Goal: Task Accomplishment & Management: Use online tool/utility

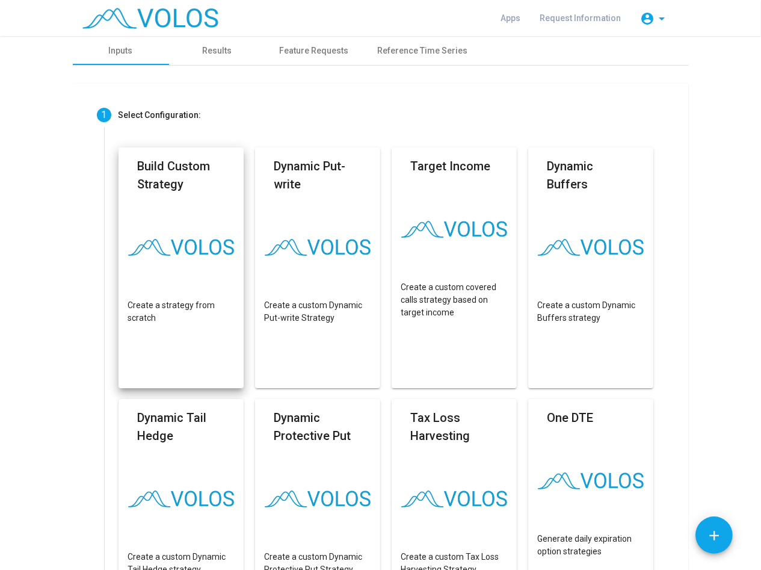
click at [164, 238] on mat-card "Build Custom Strategy Create a strategy from scratch" at bounding box center [181, 267] width 126 height 241
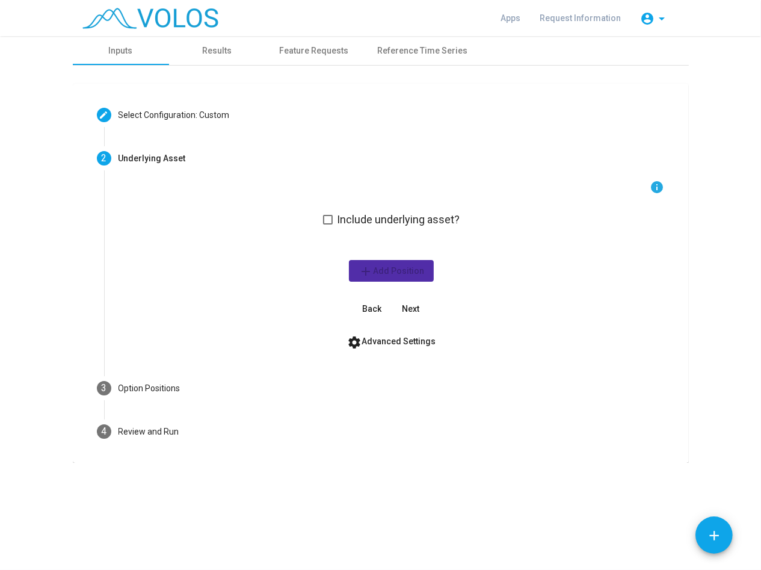
click at [330, 218] on span at bounding box center [328, 220] width 10 height 10
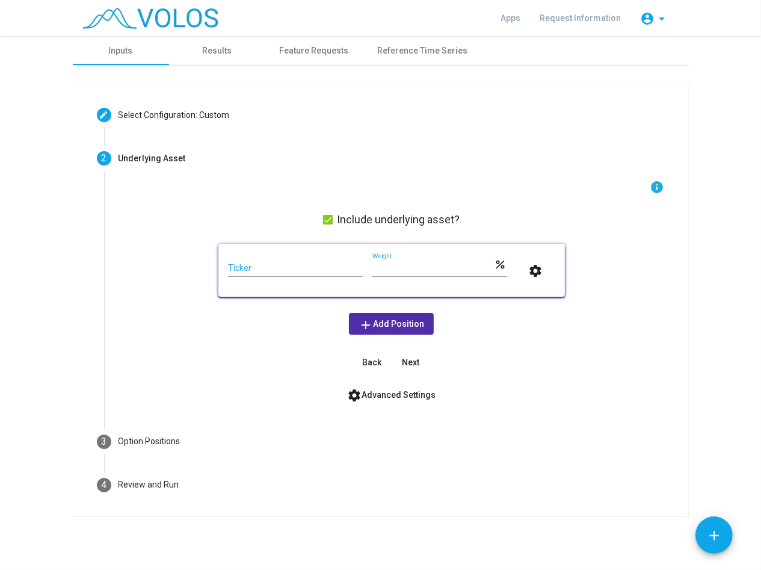
click at [268, 262] on div "Ticker" at bounding box center [295, 264] width 135 height 23
click at [255, 267] on input "Ticker" at bounding box center [295, 268] width 135 height 10
click at [243, 363] on div "info Include underlying asset? Ticker *** Weight percent settings add Add Posit…" at bounding box center [391, 276] width 546 height 193
click at [245, 268] on input "Ticker" at bounding box center [295, 268] width 135 height 10
type input "*"
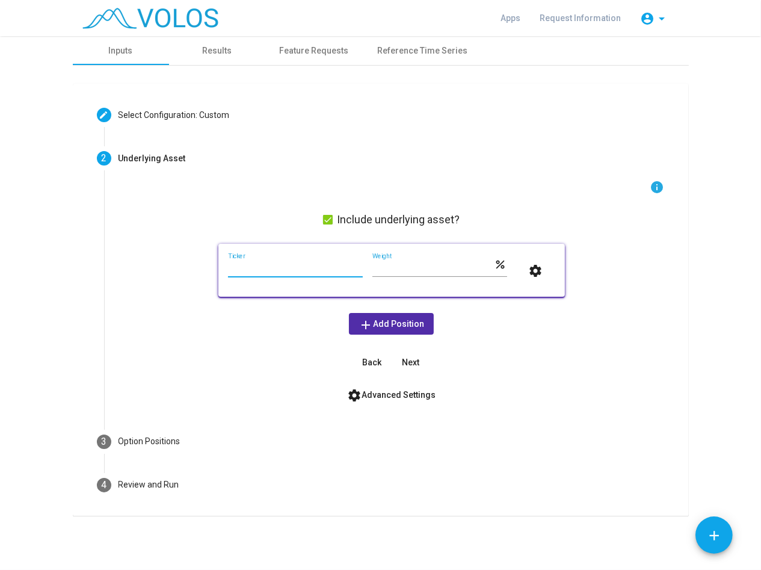
click at [326, 217] on span at bounding box center [328, 220] width 10 height 10
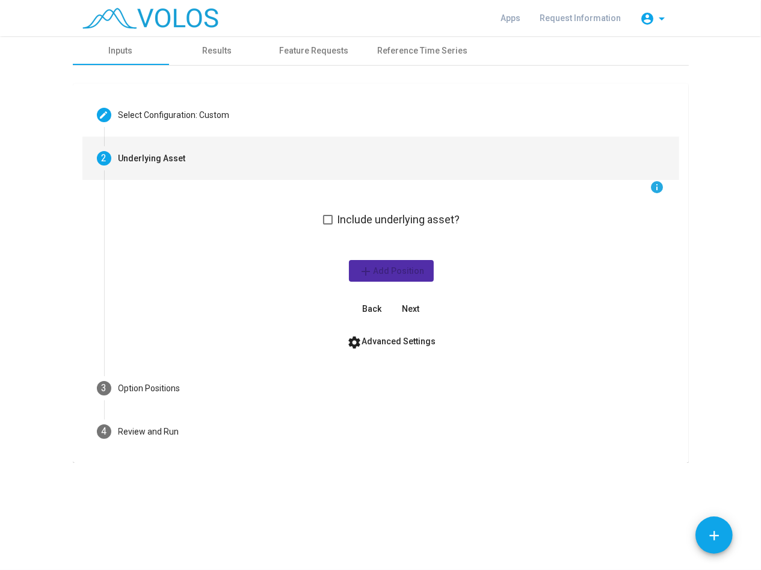
click at [149, 162] on div "Underlying Asset" at bounding box center [151, 158] width 67 height 13
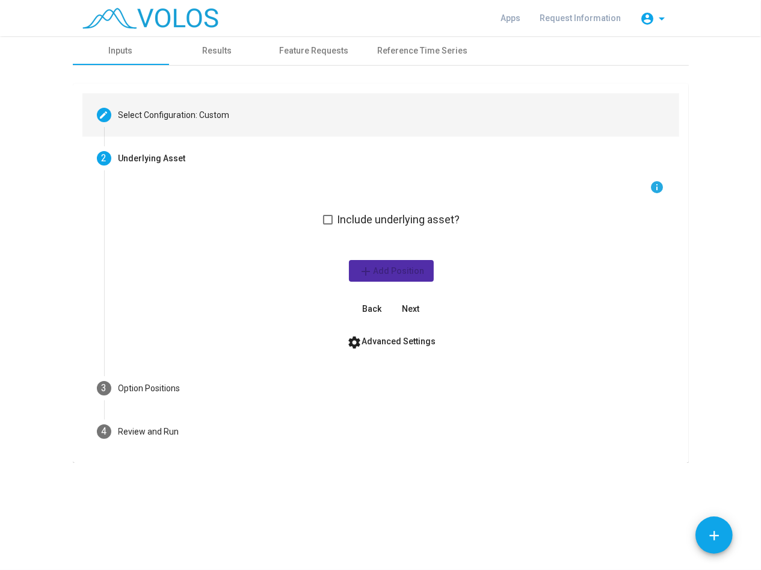
click at [133, 115] on div "Select Configuration: Custom" at bounding box center [173, 115] width 111 height 13
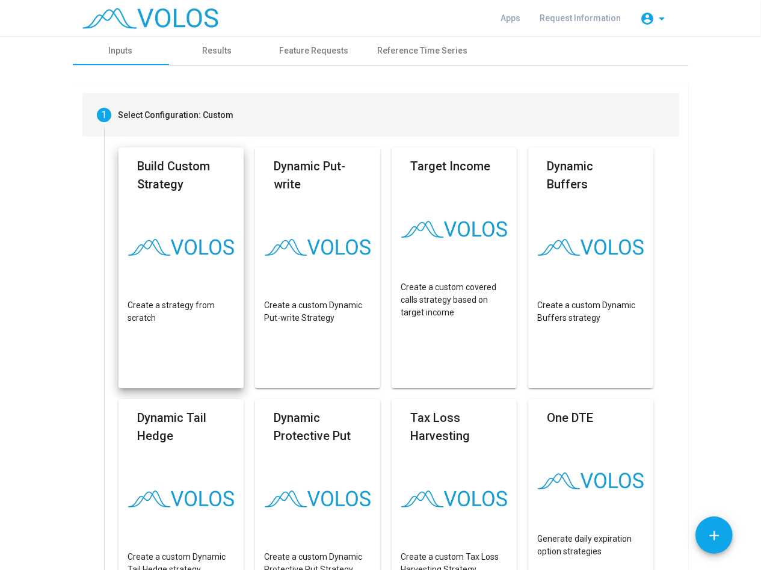
drag, startPoint x: 150, startPoint y: 232, endPoint x: 151, endPoint y: 223, distance: 9.0
click at [151, 232] on mat-card "Build Custom Strategy Create a strategy from scratch" at bounding box center [181, 267] width 126 height 241
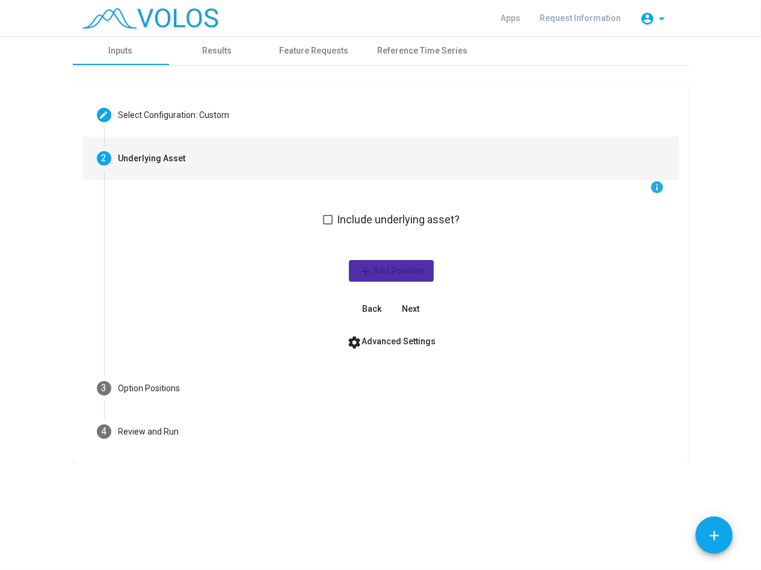
click at [135, 166] on mat-step-header "2 Underlying Asset" at bounding box center [380, 158] width 597 height 43
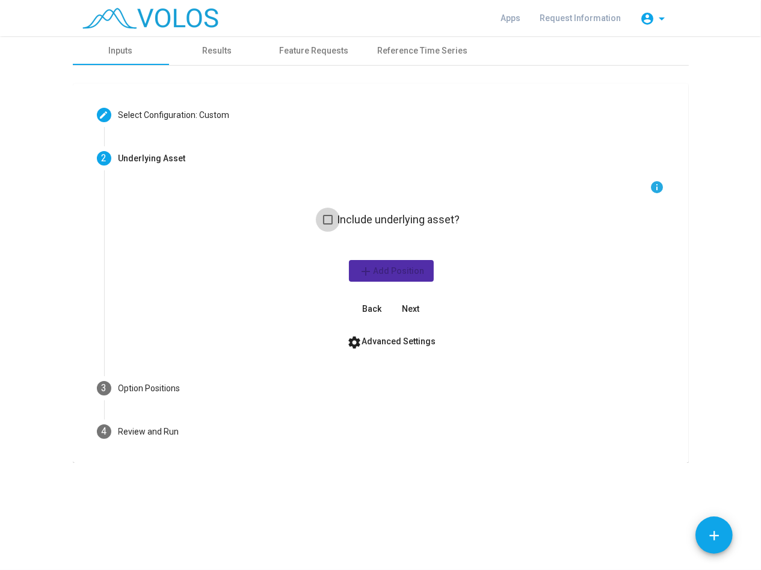
click at [324, 221] on span at bounding box center [328, 220] width 10 height 10
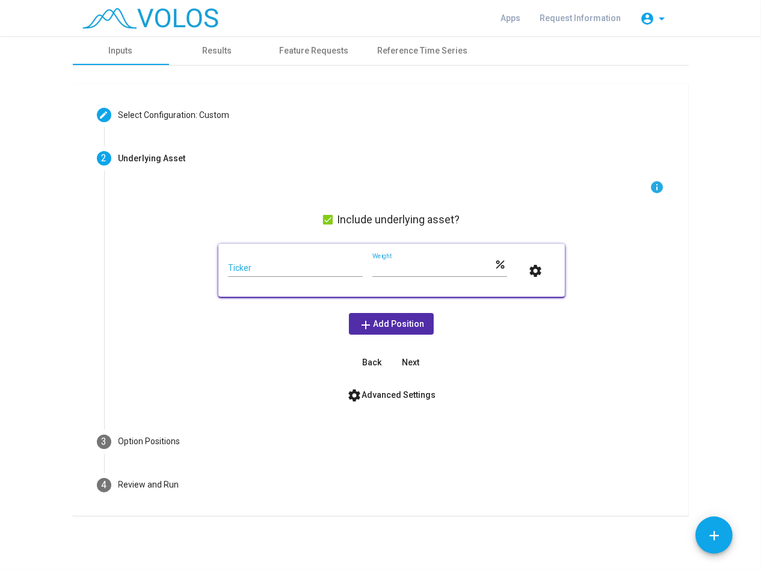
click at [280, 265] on input "Ticker" at bounding box center [295, 268] width 135 height 10
type input "***"
click at [537, 271] on mat-icon "settings" at bounding box center [536, 270] width 14 height 14
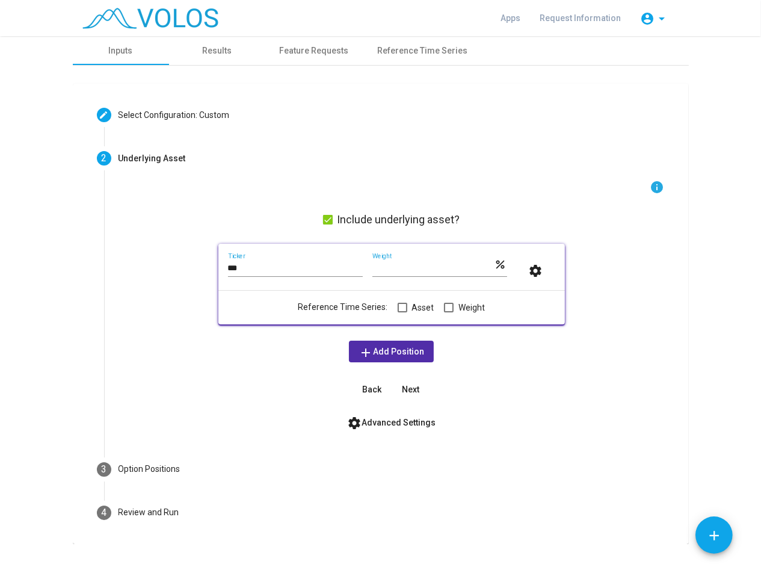
click at [398, 306] on span at bounding box center [403, 308] width 10 height 10
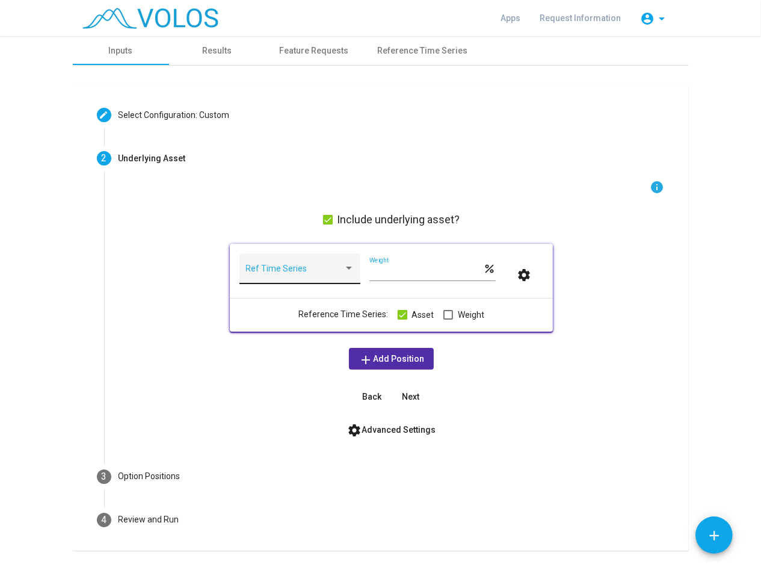
click at [301, 272] on span at bounding box center [294, 273] width 97 height 10
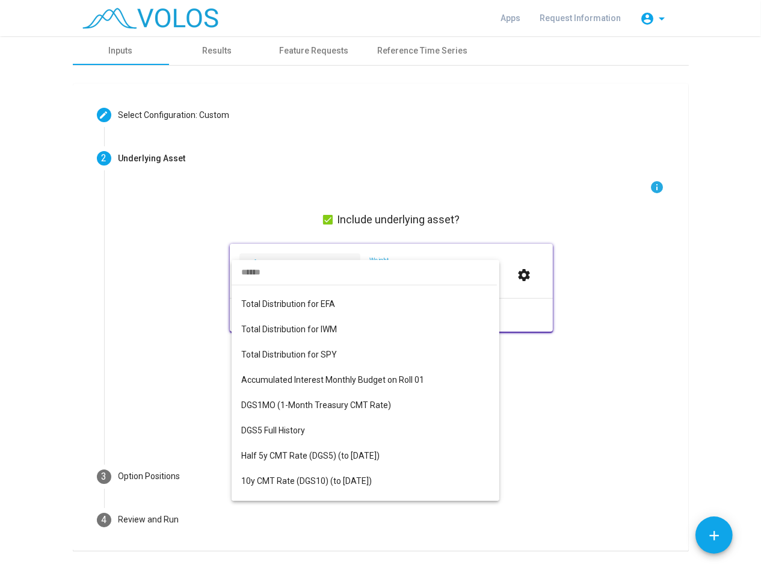
scroll to position [865, 0]
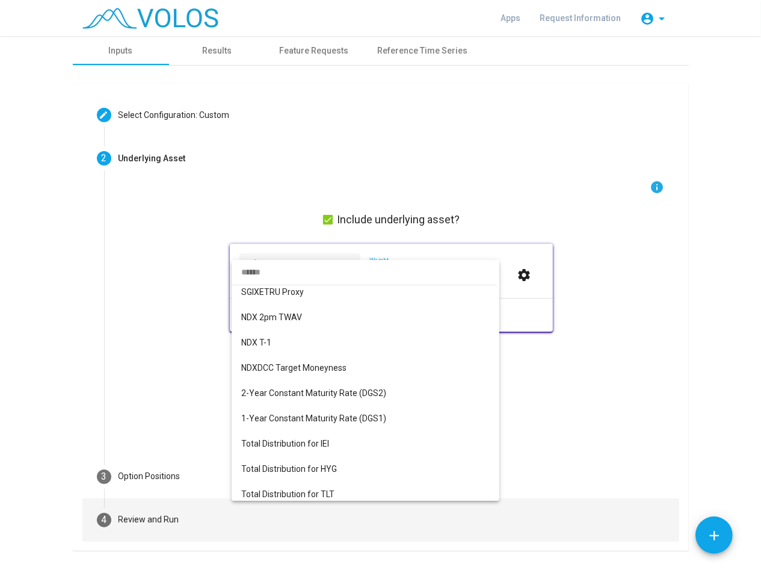
drag, startPoint x: 573, startPoint y: 494, endPoint x: 600, endPoint y: 497, distance: 27.9
click at [573, 494] on div at bounding box center [380, 285] width 761 height 570
